Goal: Transaction & Acquisition: Obtain resource

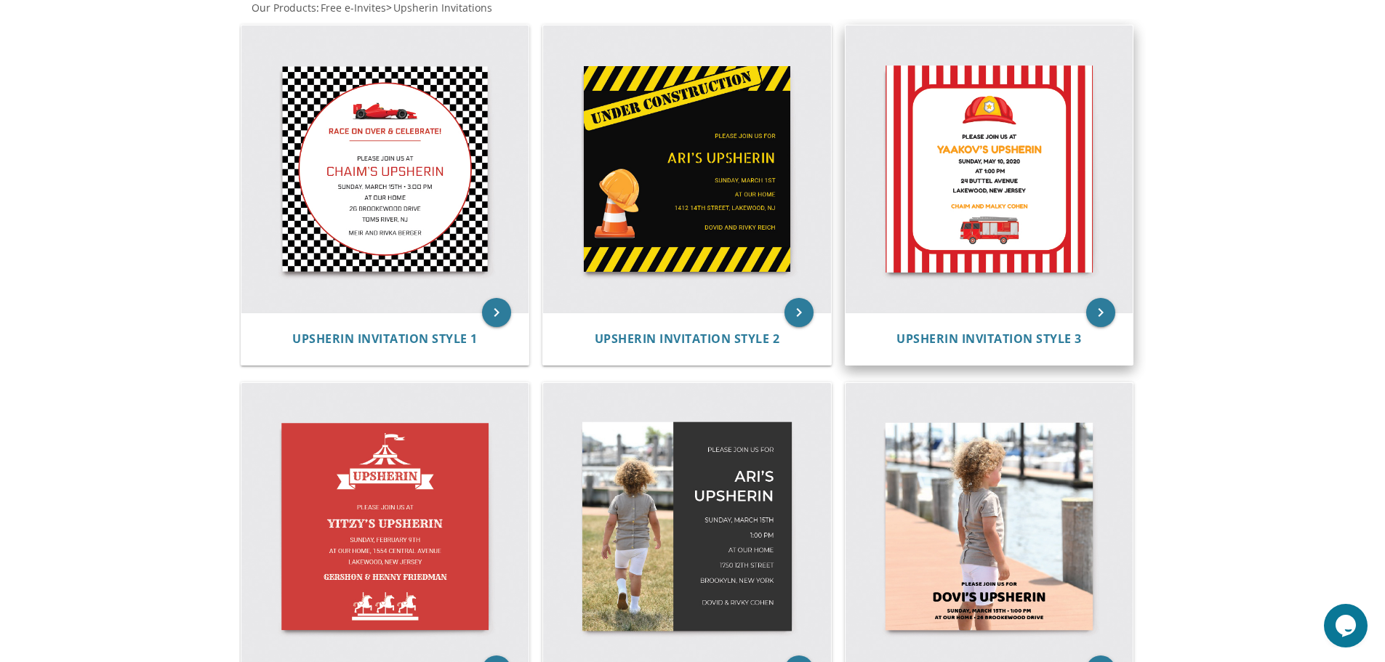
scroll to position [509, 0]
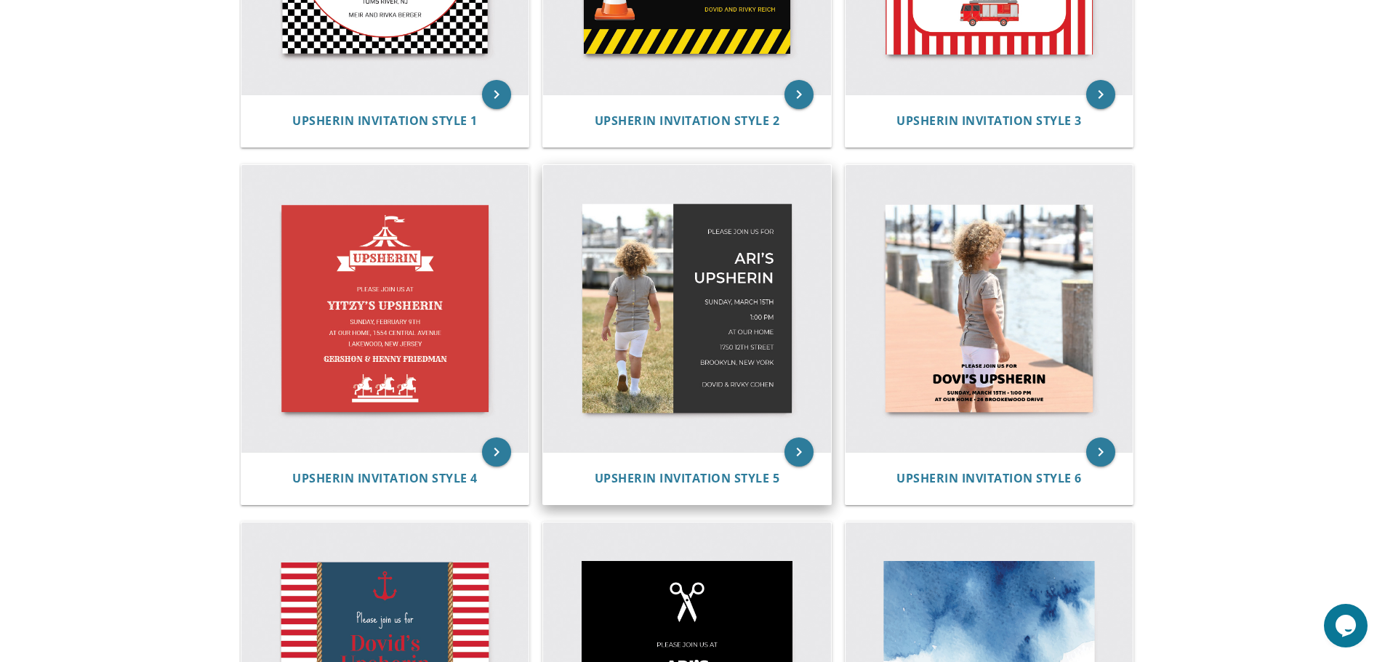
click at [714, 357] on img at bounding box center [687, 309] width 288 height 288
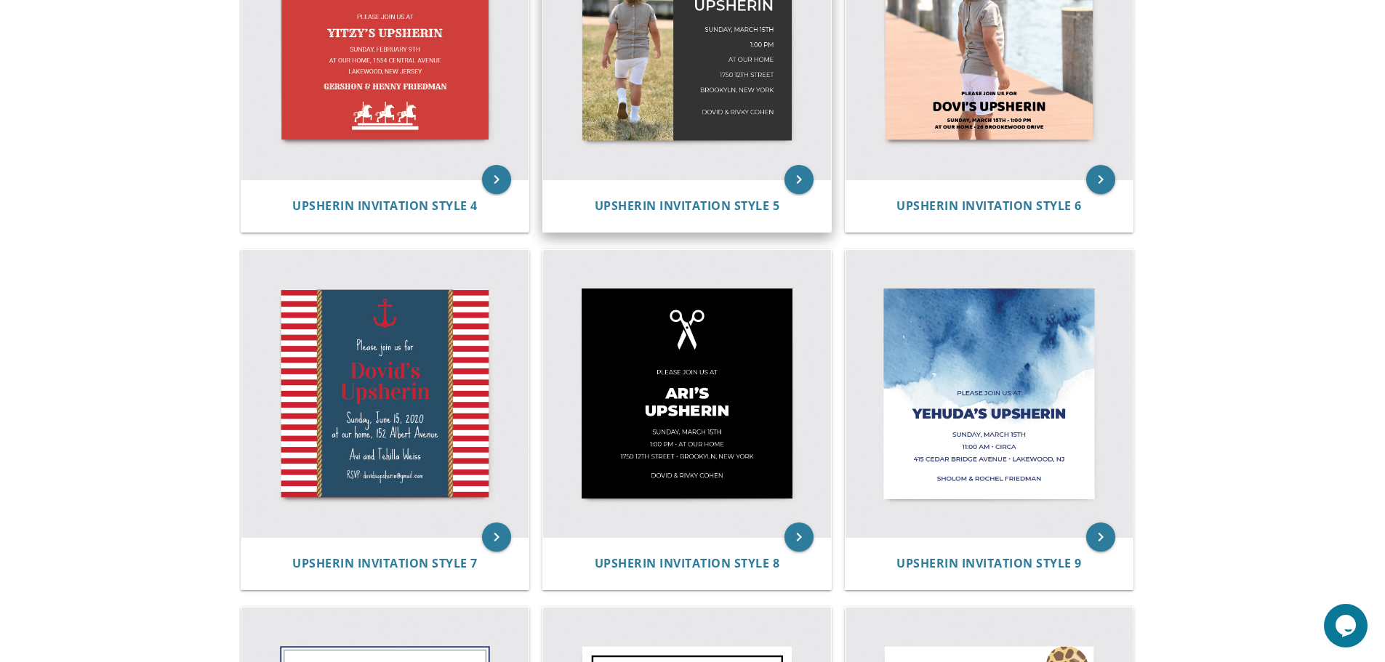
scroll to position [654, 0]
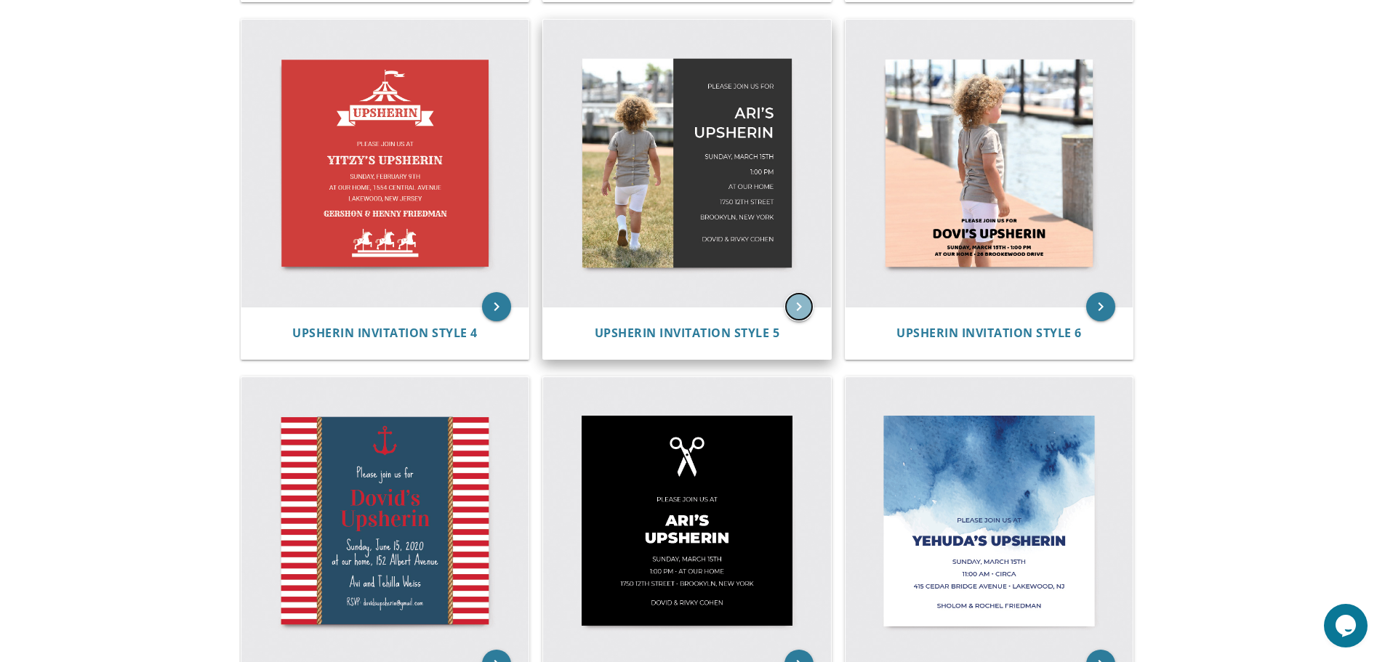
click at [792, 298] on icon "keyboard_arrow_right" at bounding box center [798, 306] width 29 height 29
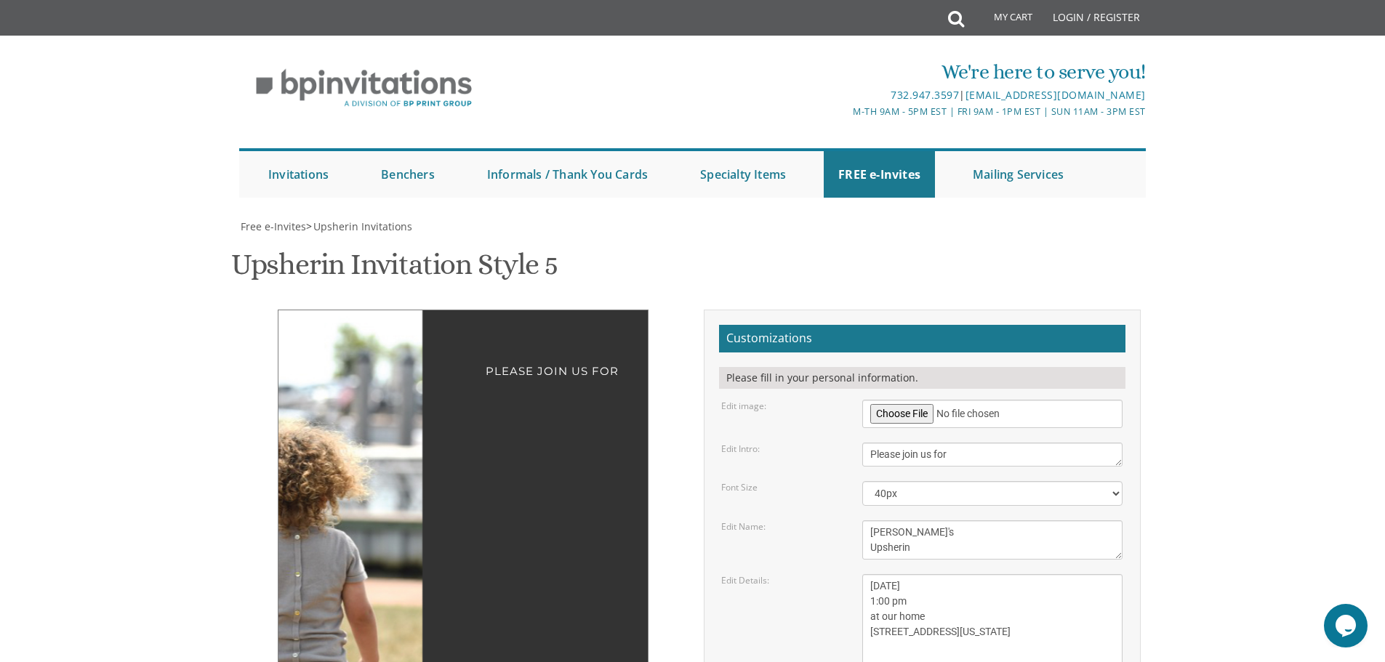
scroll to position [218, 0]
drag, startPoint x: 902, startPoint y: 367, endPoint x: 849, endPoint y: 374, distance: 53.5
click at [849, 574] on div "Edit Details: Sunday, March 15th 1:00 pm at our home 1750 E 12th street Brookyl…" at bounding box center [921, 624] width 423 height 100
click at [928, 574] on textarea "Sunday, March 15th 1:00 pm at our home 1750 E 12th street Brookyln, New York" at bounding box center [992, 624] width 260 height 100
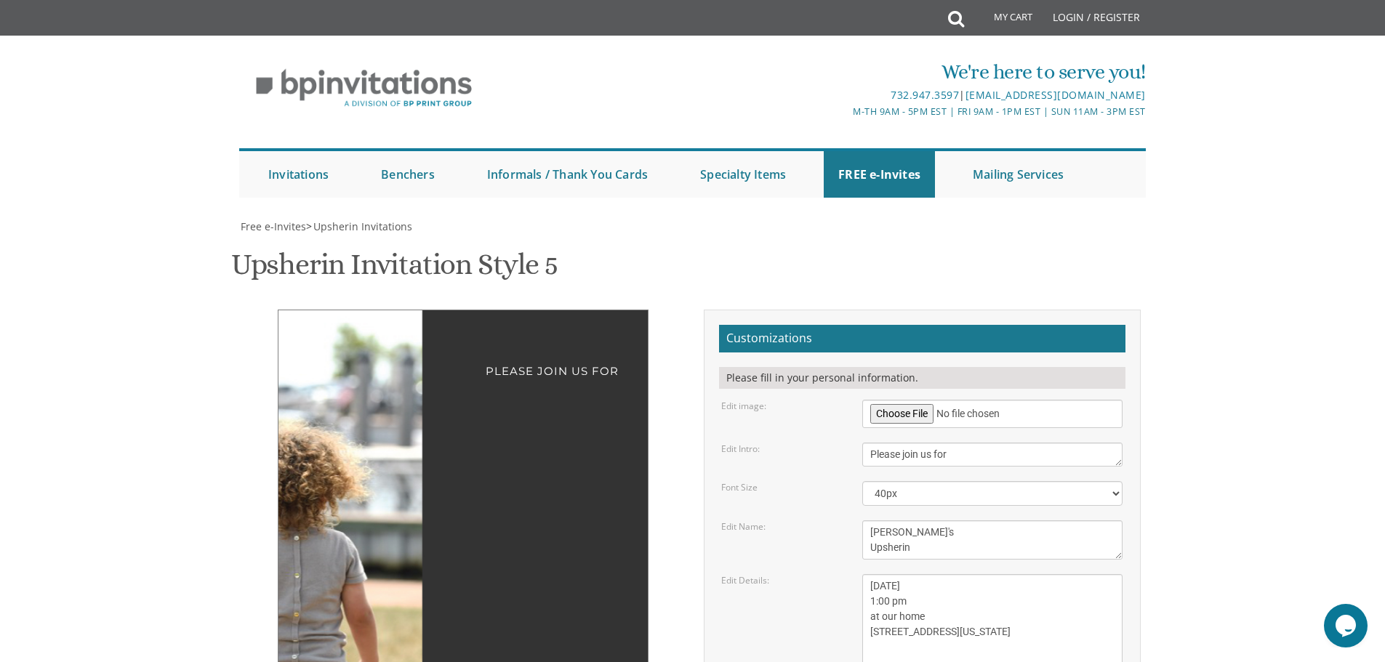
click at [875, 574] on textarea "Sunday, March 15th 1:00 pm at our home 1750 E 12th street Brookyln, New York" at bounding box center [992, 624] width 260 height 100
click at [884, 574] on textarea "Sunday, March 15th 1:00 pm at our home 1750 E 12th street Brookyln, New York" at bounding box center [992, 624] width 260 height 100
drag, startPoint x: 871, startPoint y: 414, endPoint x: 949, endPoint y: 416, distance: 77.8
click at [949, 574] on textarea "Sunday, March 15th 1:00 pm at our home 1750 E 12th street Brookyln, New York" at bounding box center [992, 624] width 260 height 100
click at [891, 574] on textarea "Sunday, March 15th 1:00 pm at our home 1750 E 12th street Brookyln, New York" at bounding box center [992, 624] width 260 height 100
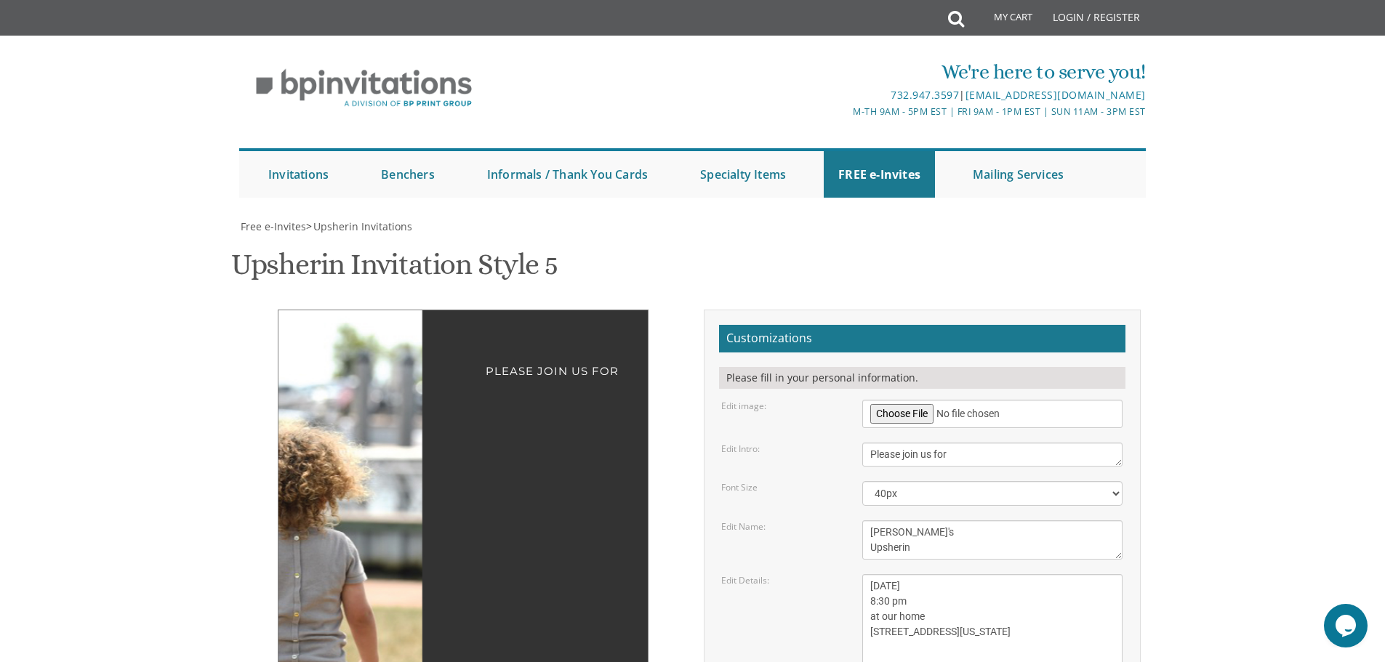
click at [891, 574] on textarea "Sunday, March 15th 1:00 pm at our home 1750 E 12th street Brookyln, New York" at bounding box center [992, 624] width 260 height 100
type textarea "Thursday, September 11th 8:30 pm at our home 6 Garden Terrace Spring Valley, Ne…"
drag, startPoint x: 958, startPoint y: 480, endPoint x: 823, endPoint y: 470, distance: 135.6
click at [823, 470] on form "Customizations Please fill in your personal information. Edit image: Edit Intro…" at bounding box center [922, 583] width 406 height 517
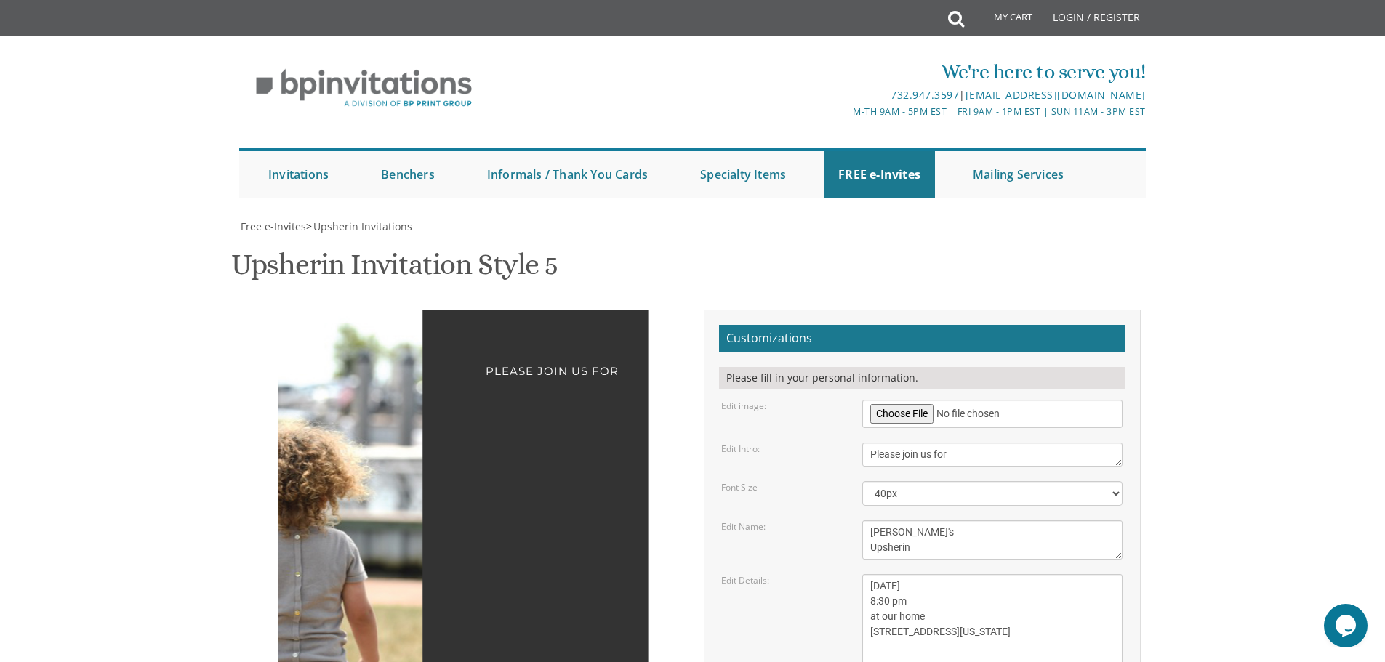
scroll to position [291, 0]
click at [399, 310] on div at bounding box center [361, 497] width 166 height 374
type textarea "DUvid & Rochel Stock"
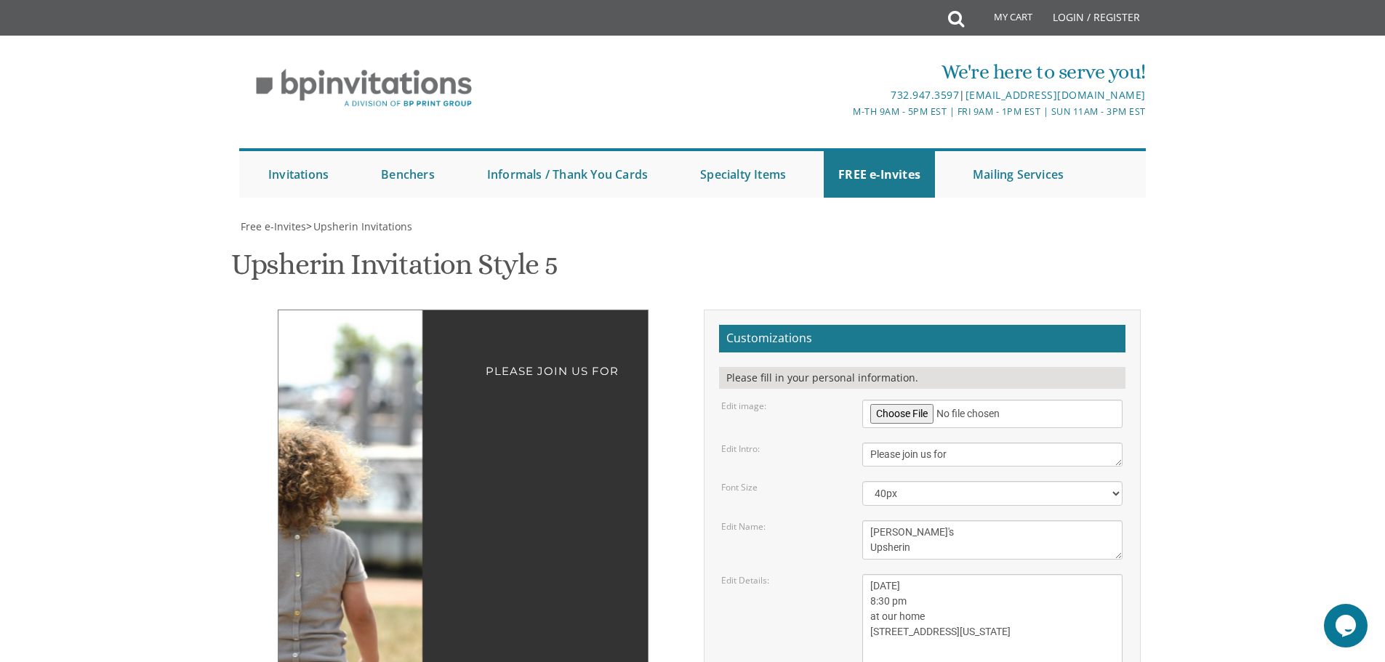
scroll to position [436, 0]
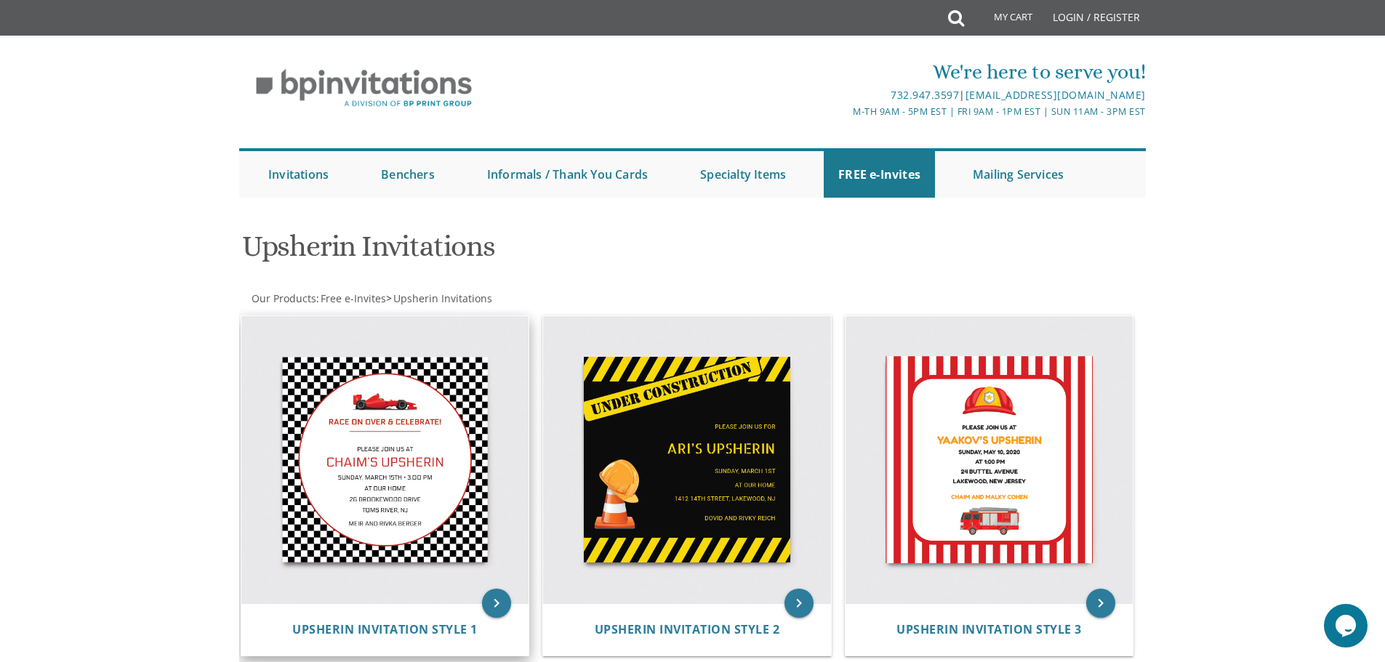
click at [449, 456] on img at bounding box center [385, 460] width 288 height 288
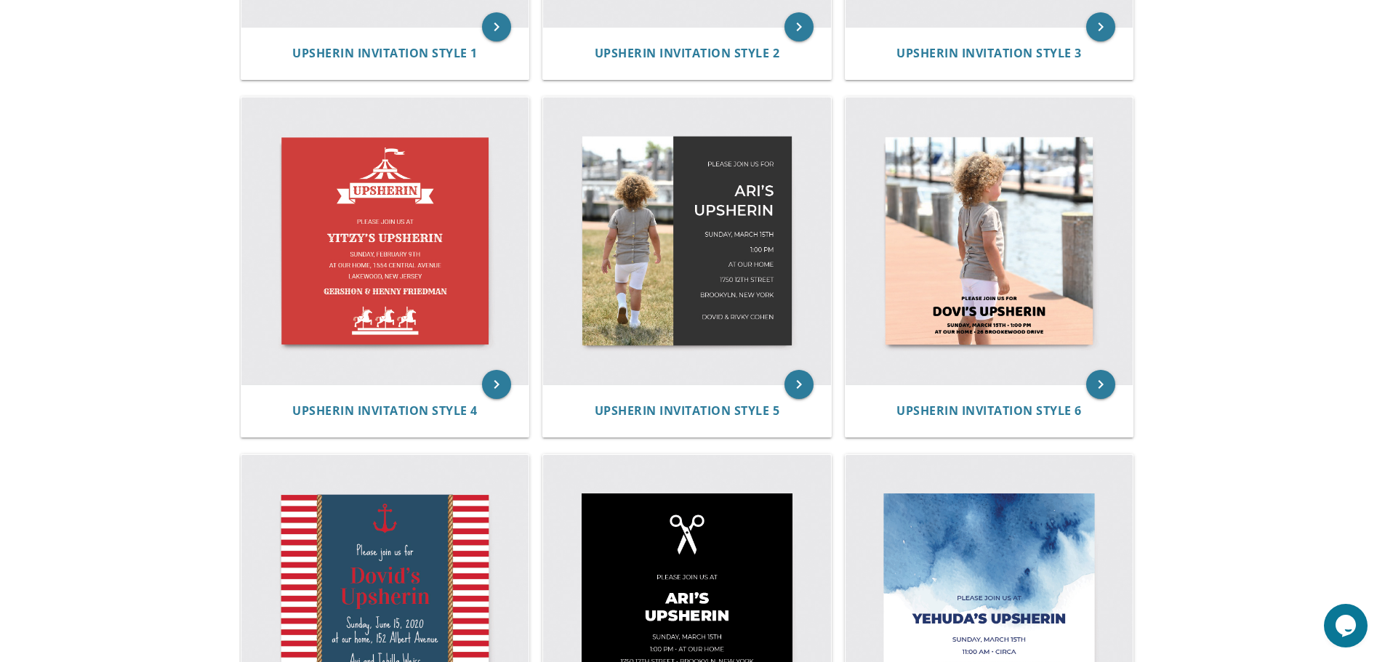
scroll to position [504, 0]
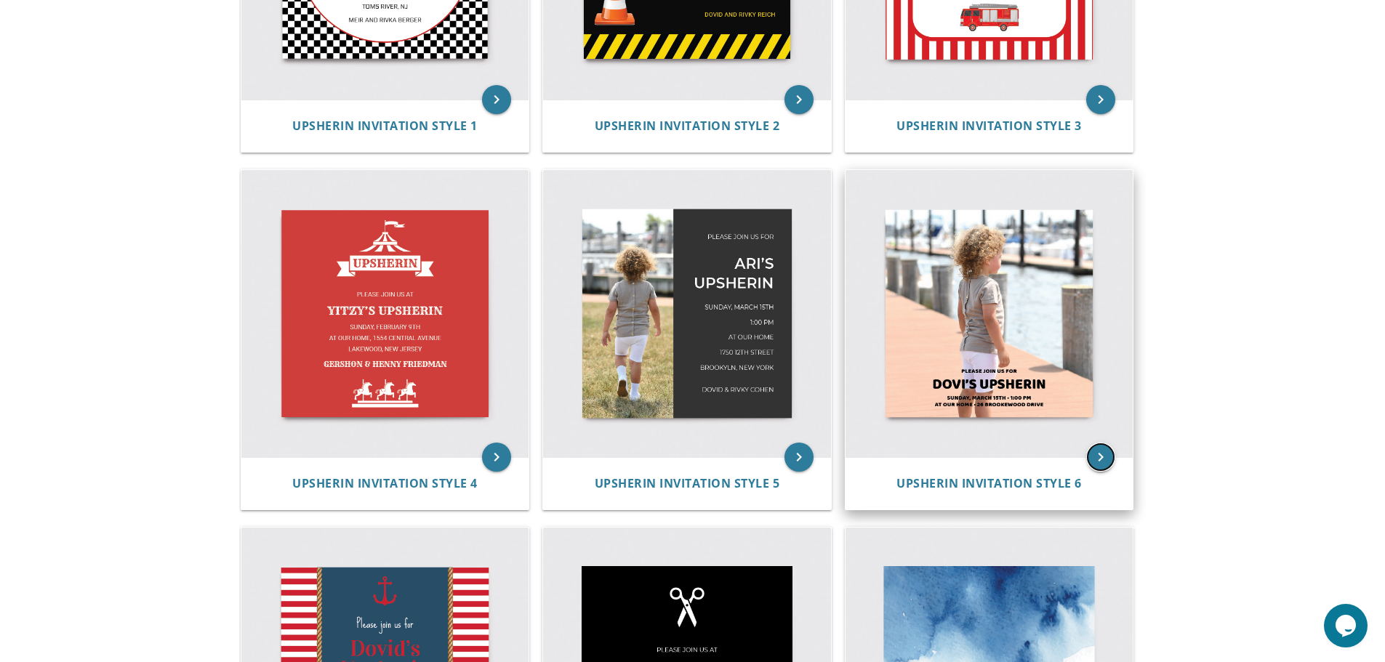
click at [1103, 458] on icon "keyboard_arrow_right" at bounding box center [1100, 457] width 29 height 29
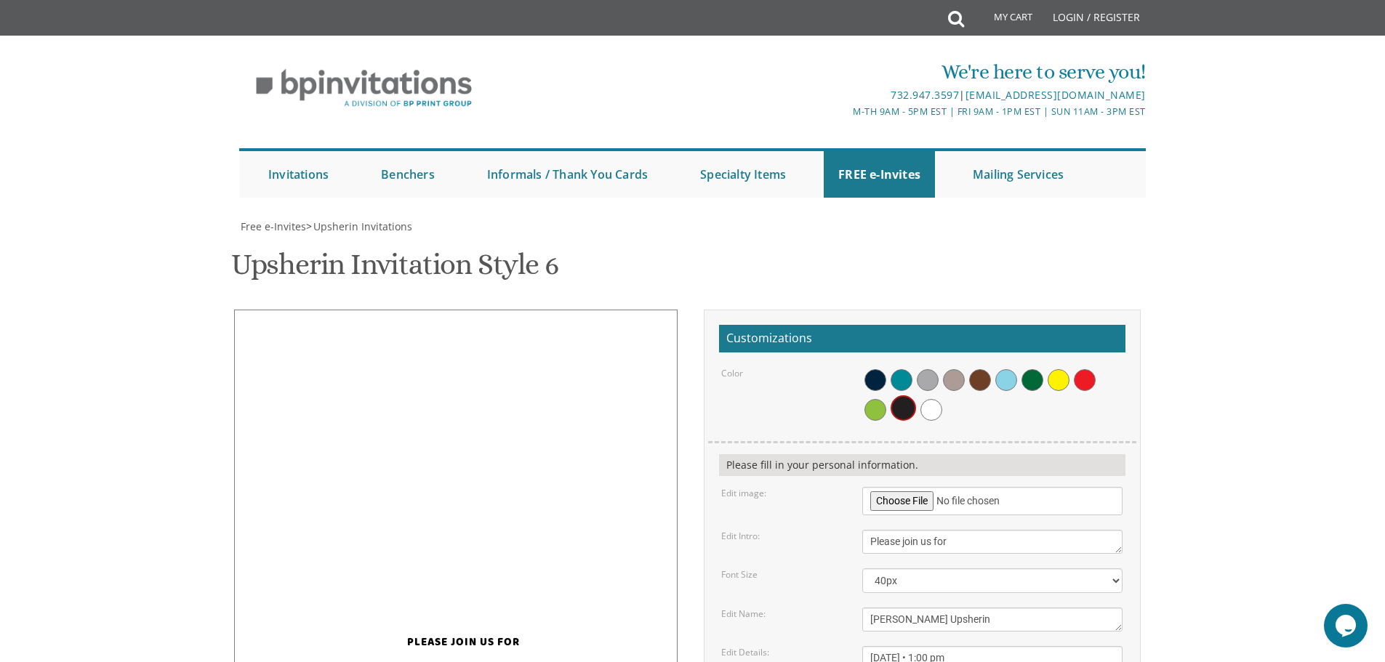
scroll to position [218, 0]
click at [891, 487] on input "file" at bounding box center [992, 501] width 260 height 28
type input "C:\fakepath\PictureIt-0066.jpg"
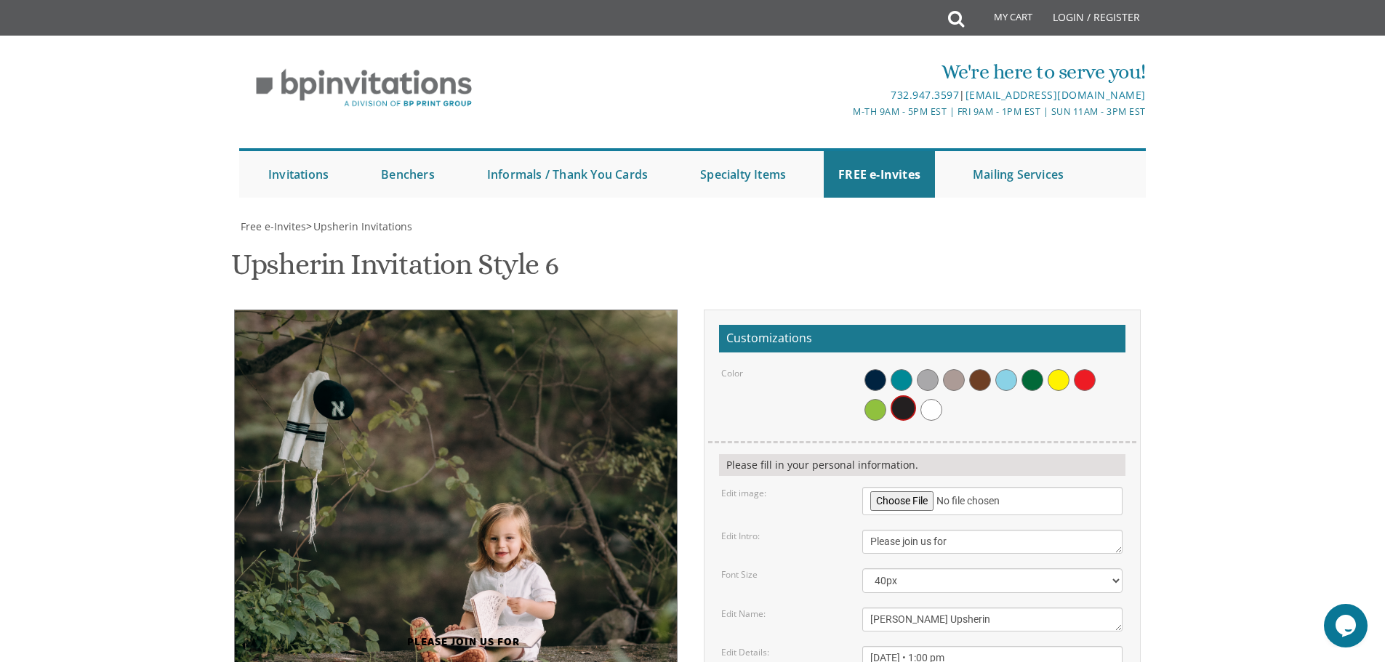
drag, startPoint x: 620, startPoint y: 337, endPoint x: 487, endPoint y: 326, distance: 133.6
click at [487, 326] on img at bounding box center [433, 531] width 663 height 442
click at [474, 650] on div "[PERSON_NAME] Upsherin" at bounding box center [463, 672] width 379 height 45
click at [490, 310] on img at bounding box center [433, 531] width 663 height 442
click at [928, 399] on span at bounding box center [931, 410] width 22 height 22
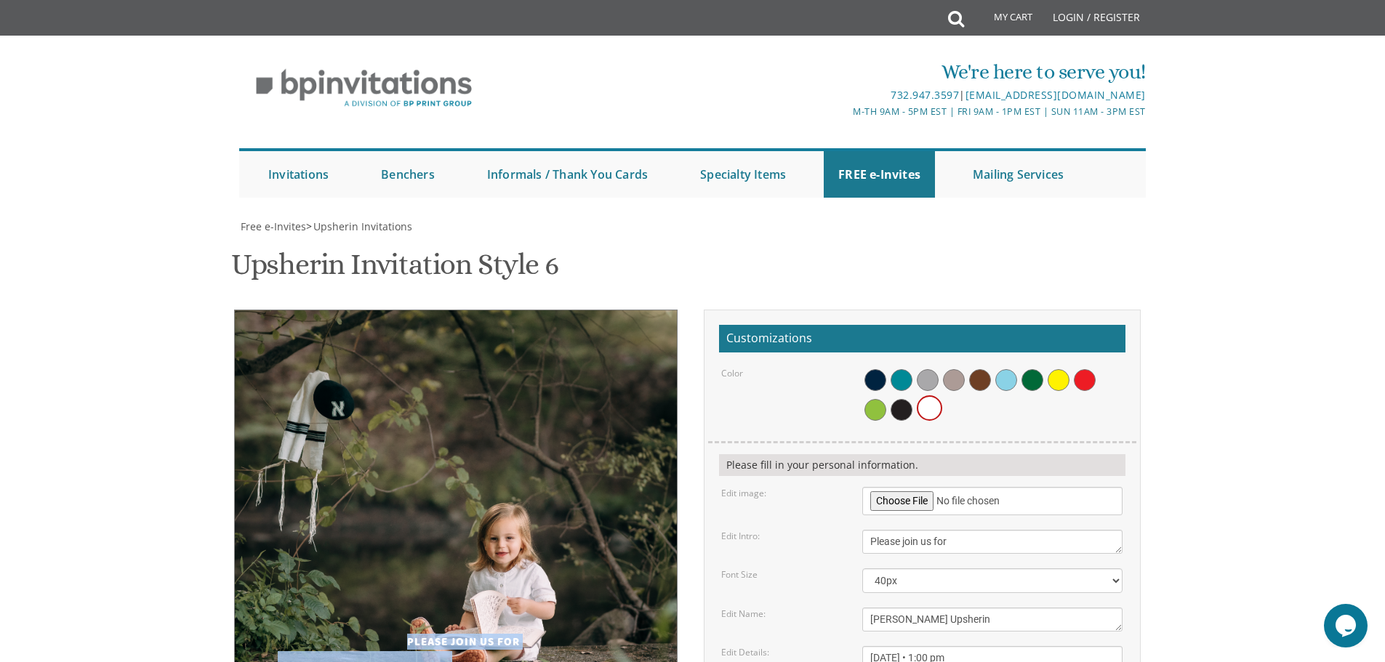
drag, startPoint x: 503, startPoint y: 467, endPoint x: 543, endPoint y: 352, distance: 121.6
click at [546, 348] on div "Please join us for [PERSON_NAME] Upsherin [DATE] • 1:00 pm at our home • [STREE…" at bounding box center [463, 532] width 437 height 445
drag, startPoint x: 579, startPoint y: 500, endPoint x: 374, endPoint y: 454, distance: 210.8
click at [374, 454] on div "Please join us for [PERSON_NAME] Upsherin [DATE] • 1:00 pm at our home • [STREE…" at bounding box center [463, 532] width 437 height 445
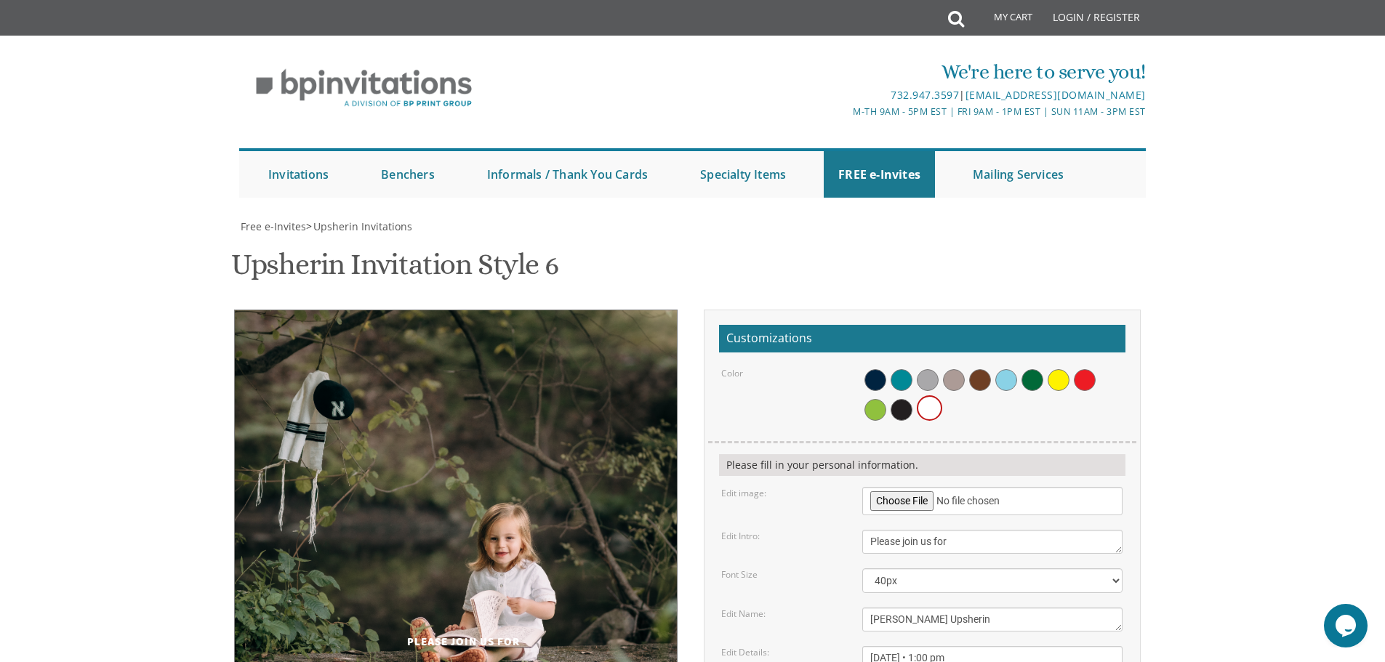
drag, startPoint x: 585, startPoint y: 504, endPoint x: 404, endPoint y: 417, distance: 200.6
click at [404, 417] on div "Please join us for [PERSON_NAME] Upsherin [DATE] • 1:00 pm at our home • [STREE…" at bounding box center [463, 532] width 437 height 445
click at [597, 615] on div "Please join us for" at bounding box center [463, 632] width 379 height 35
drag, startPoint x: 578, startPoint y: 498, endPoint x: 387, endPoint y: 426, distance: 204.3
click at [387, 426] on div "Please join us for [PERSON_NAME] Upsherin [DATE] • 1:00 pm at our home • [STREE…" at bounding box center [463, 532] width 437 height 445
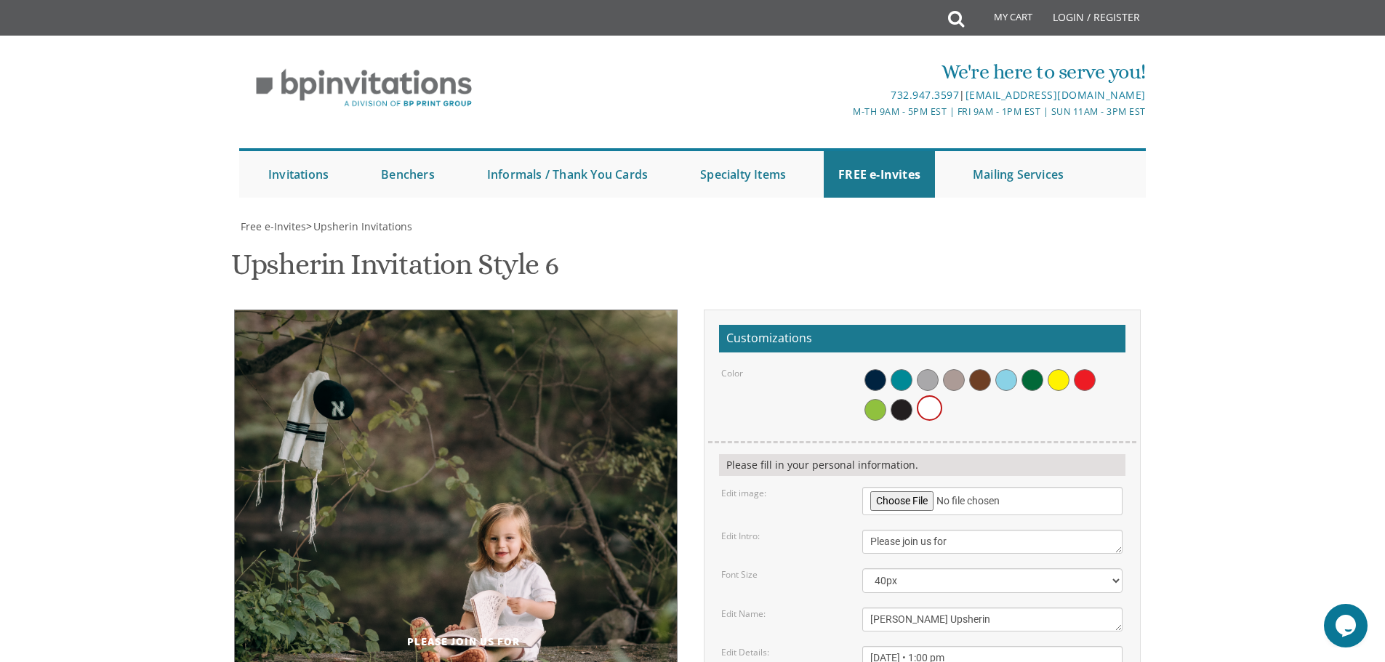
click at [525, 310] on img at bounding box center [433, 531] width 663 height 442
click at [574, 591] on div "Please join us for [PERSON_NAME] Upsherin [DATE] • 1:00 pm at our home • [STREE…" at bounding box center [692, 575] width 917 height 530
